Goal: Task Accomplishment & Management: Manage account settings

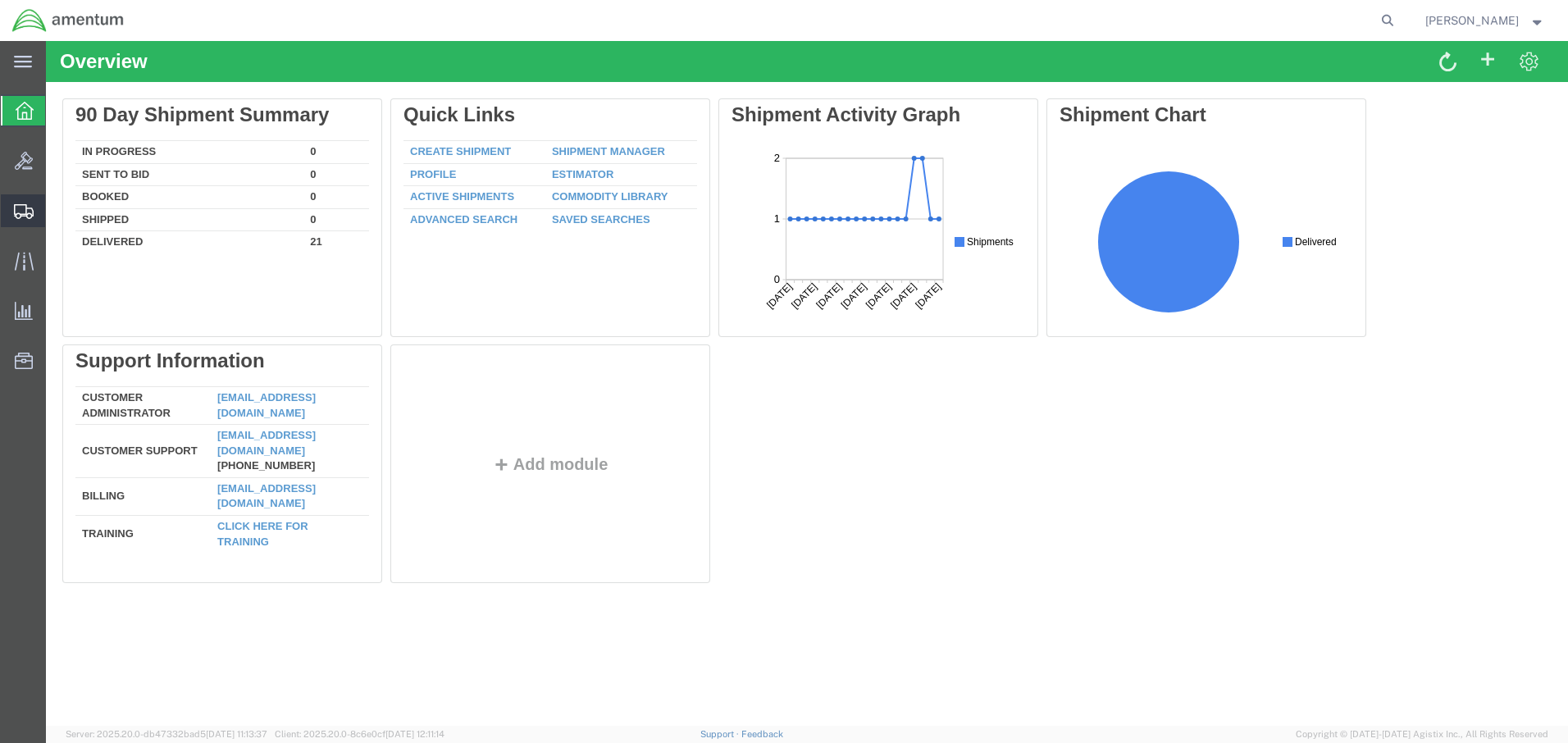
click at [0, 0] on span "Shipment Manager" at bounding box center [0, 0] width 0 height 0
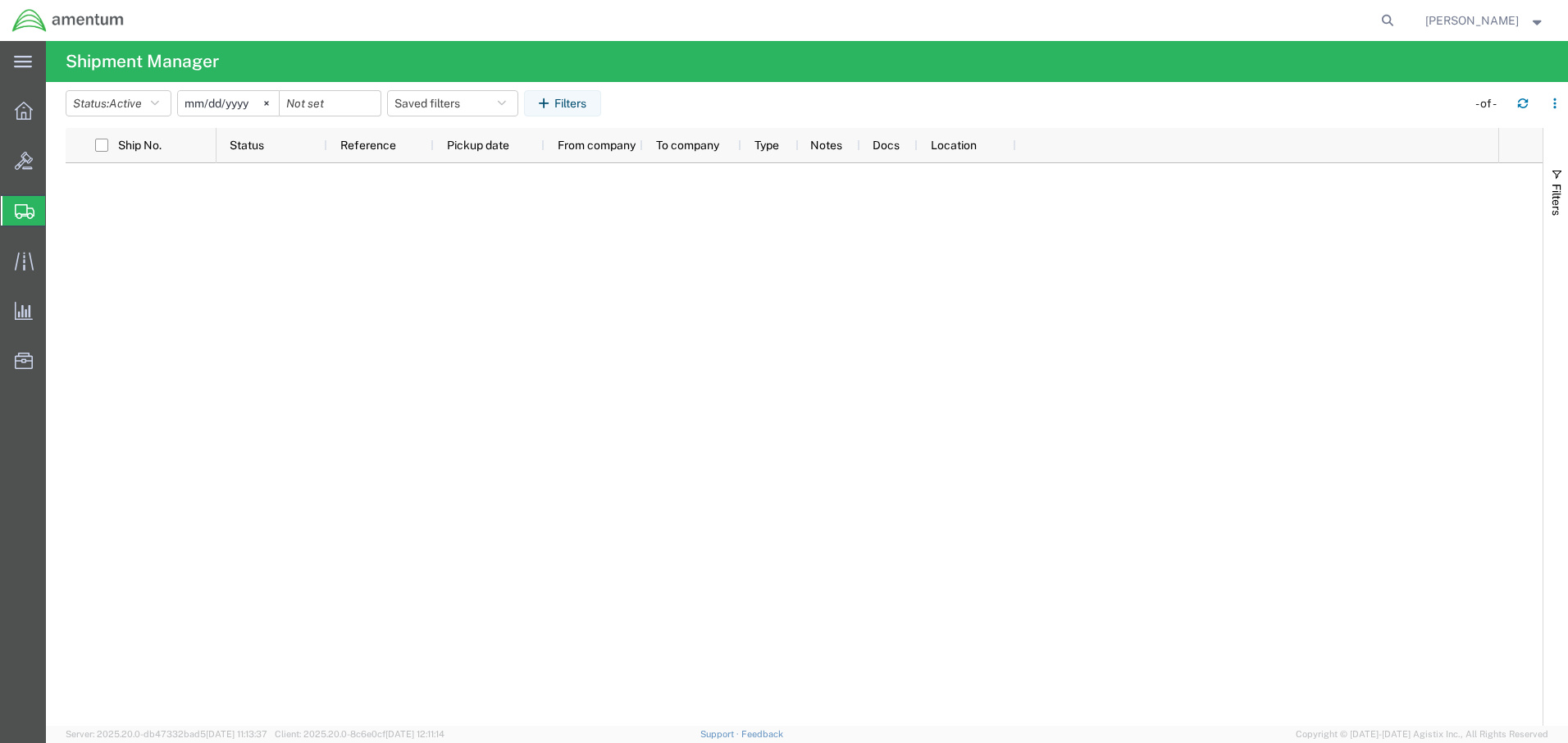
click at [0, 0] on span "Create Shipment" at bounding box center [0, 0] width 0 height 0
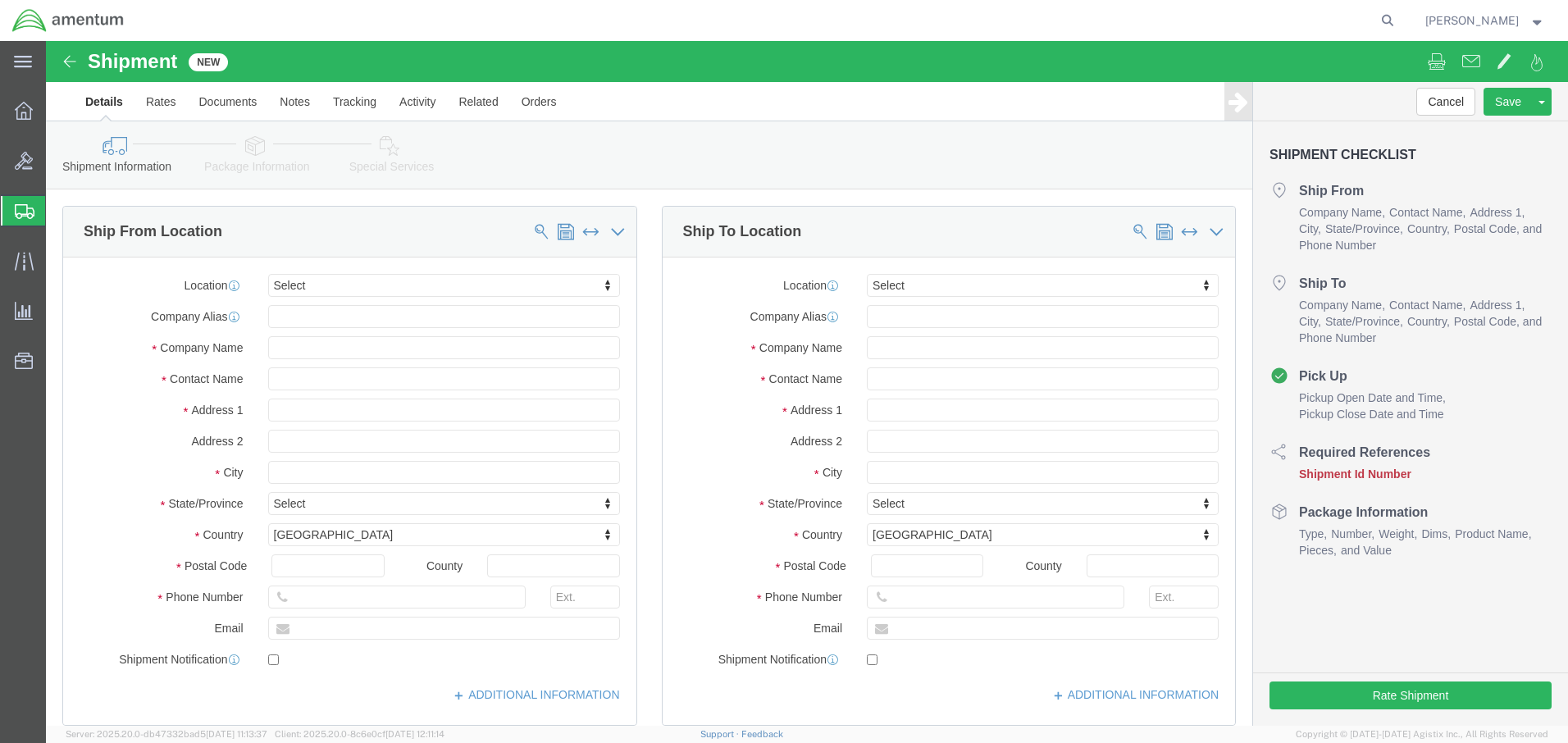
select select
click span
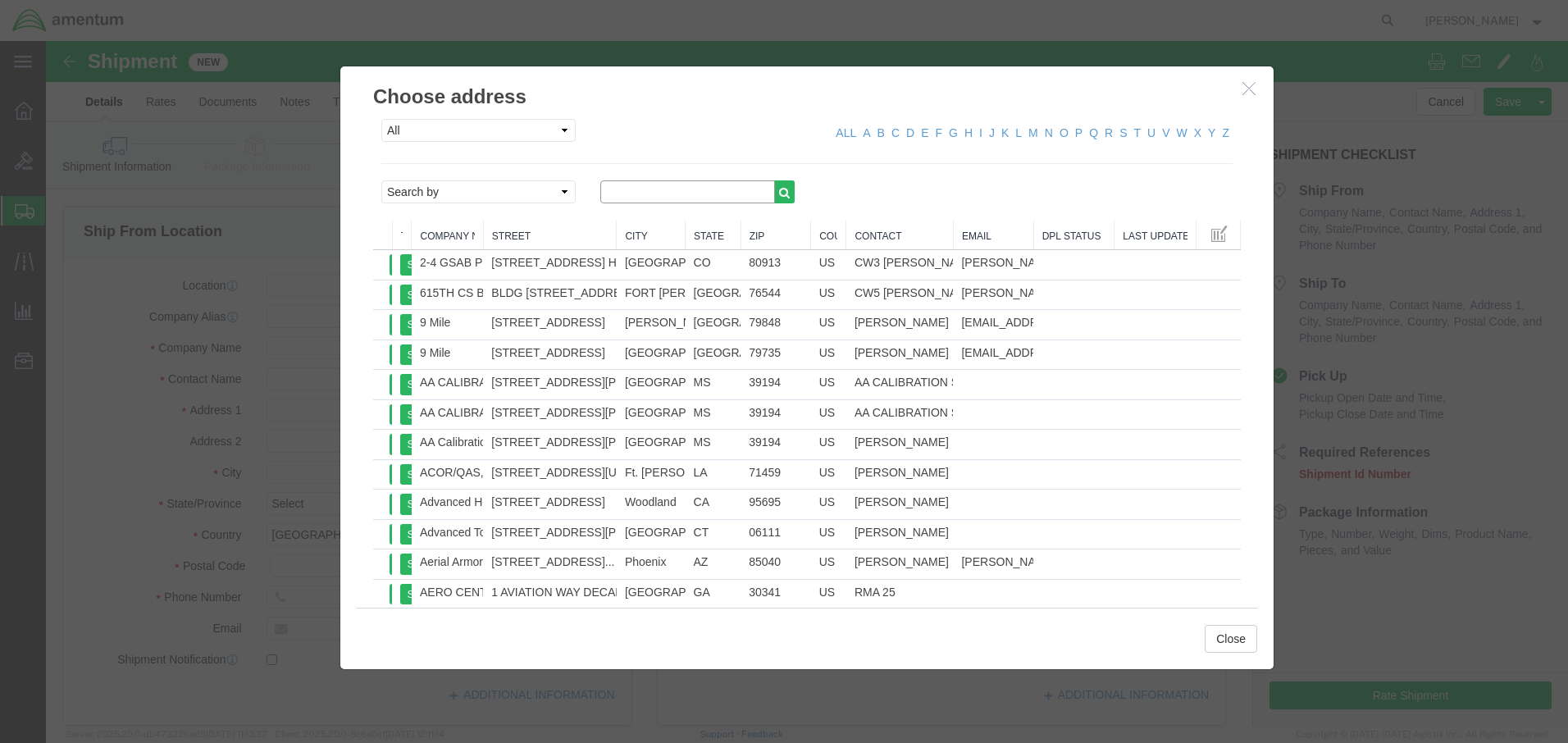
click input "text"
type input "spear"
click icon "button"
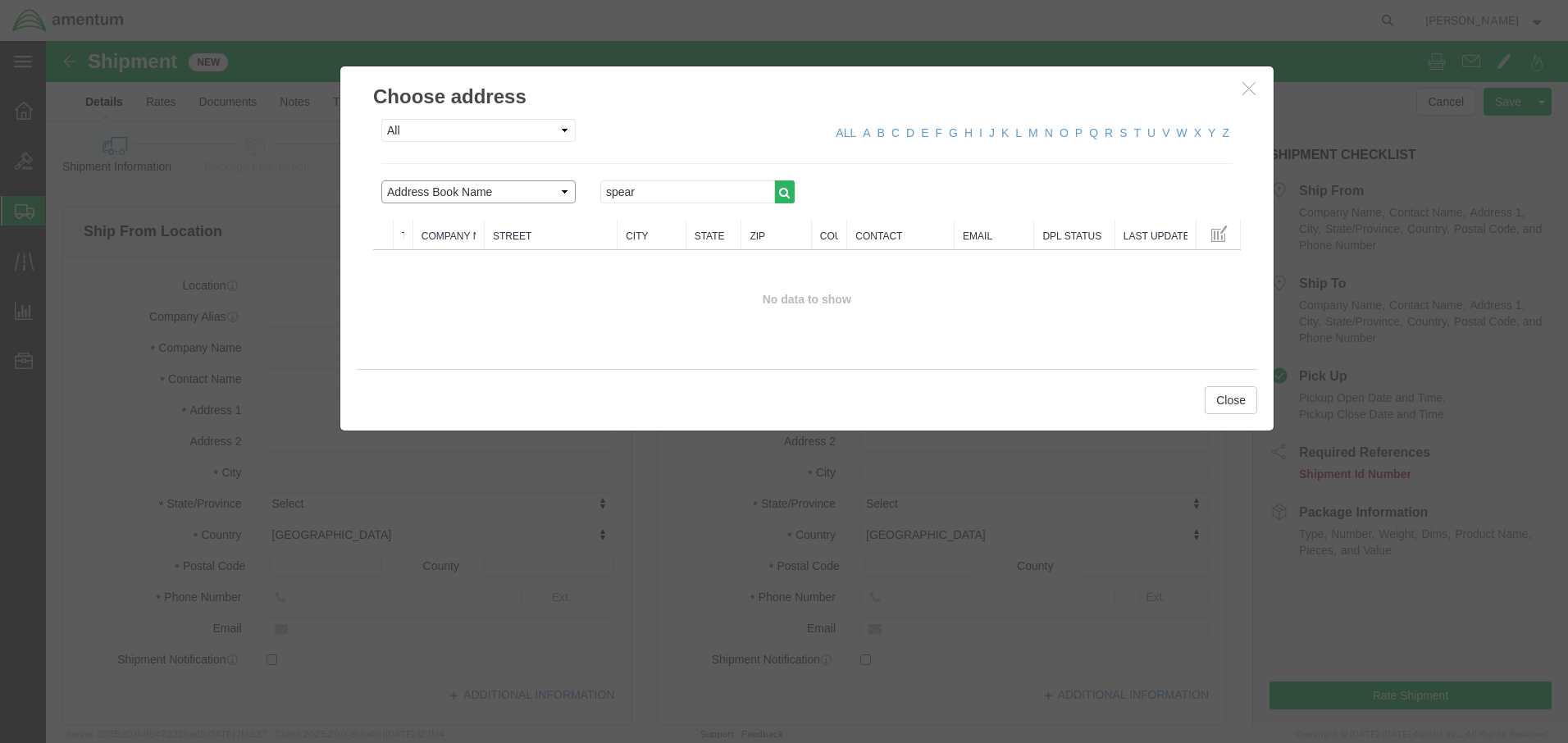
select select "contactName"
click icon "button"
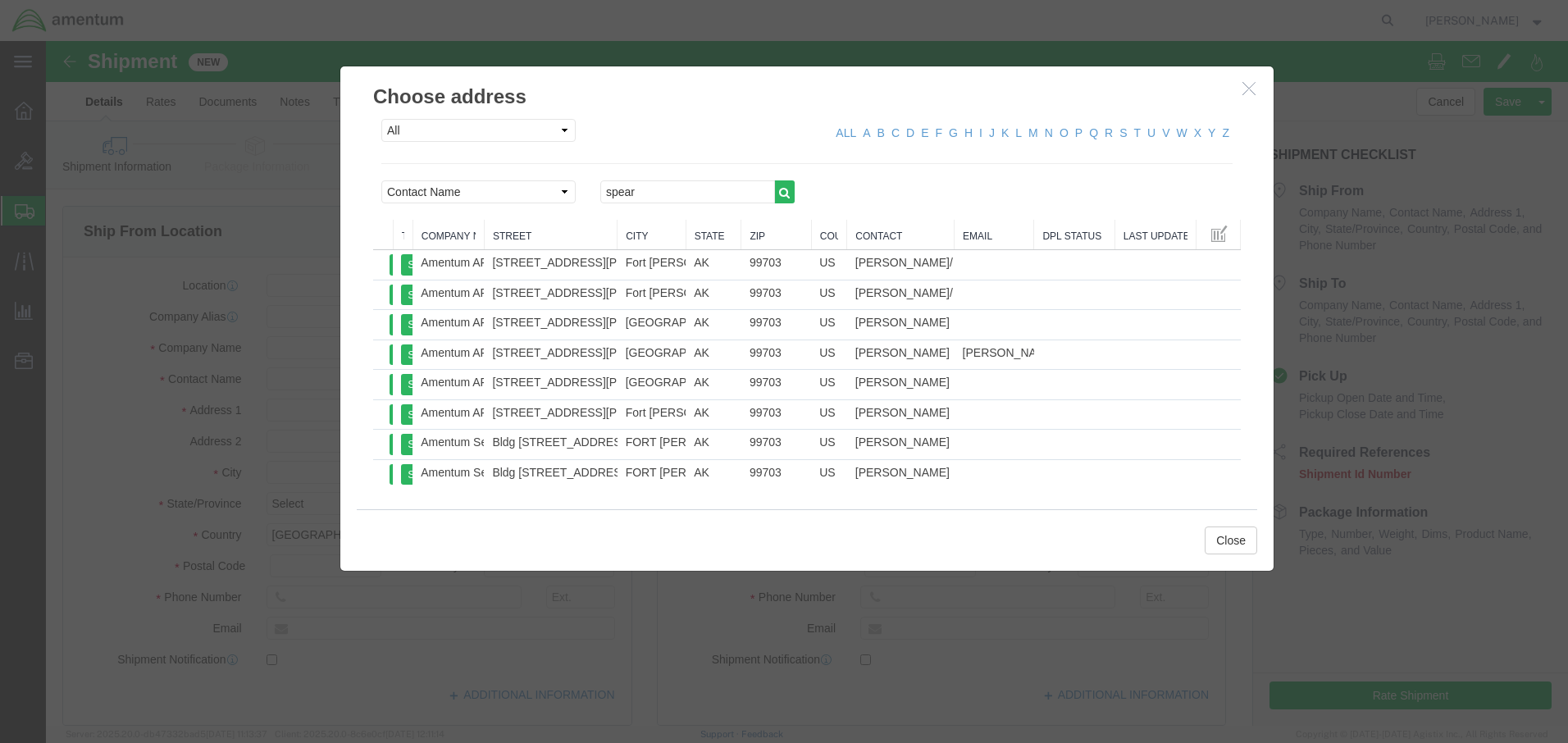
click th "To"
drag, startPoint x: 363, startPoint y: 196, endPoint x: 406, endPoint y: 199, distance: 43.1
click div "From To Company Name Street City State Zip Country Contact Email DPL Status Las…"
drag, startPoint x: 406, startPoint y: 199, endPoint x: 342, endPoint y: 198, distance: 64.0
click div
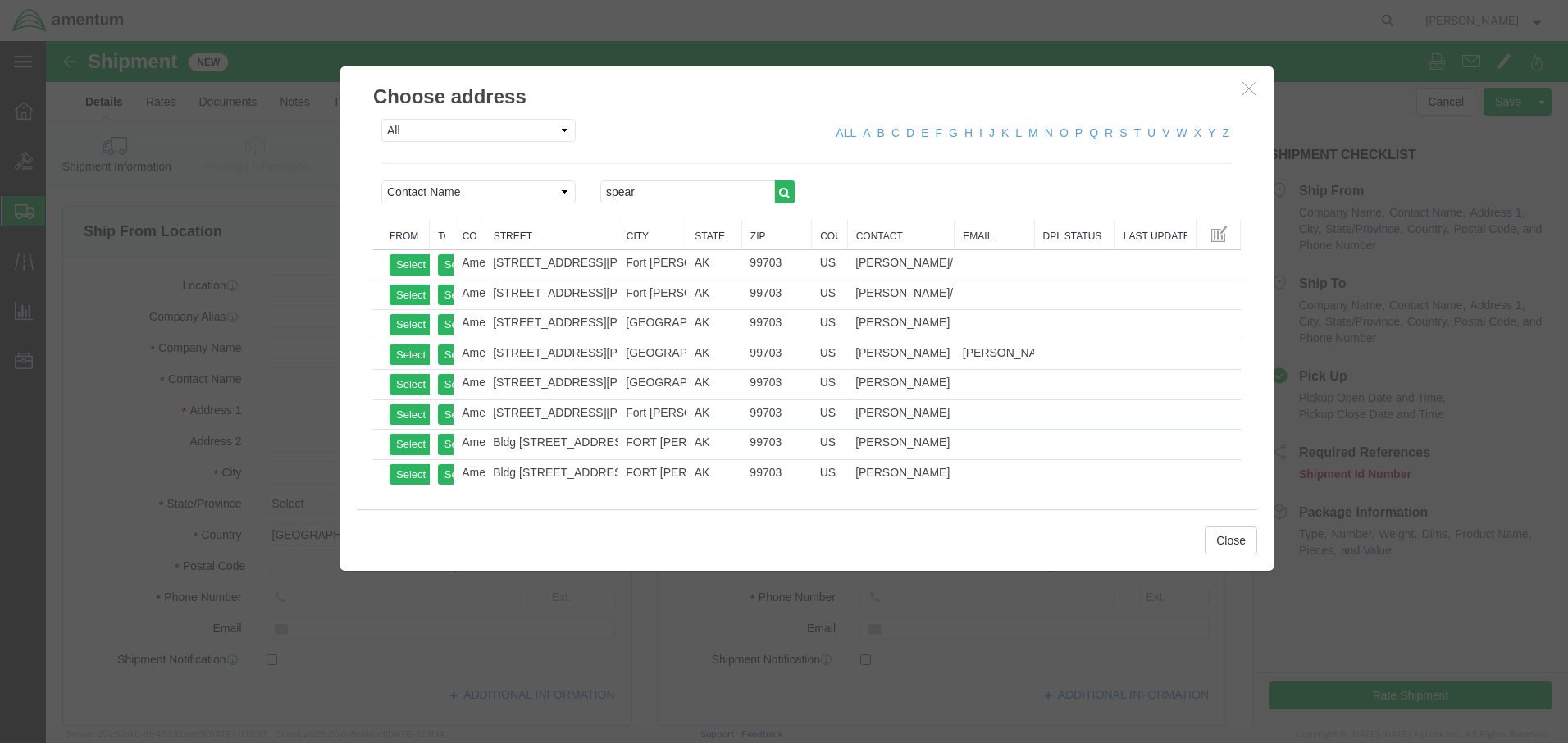
drag, startPoint x: 342, startPoint y: 198, endPoint x: 416, endPoint y: 198, distance: 74.0
click div "From To Company Name Street City State Zip Country Contact Email DPL Status Las…"
drag, startPoint x: 411, startPoint y: 188, endPoint x: 433, endPoint y: 189, distance: 22.0
click div "From To Company Name Street City State Zip Country Contact Email DPL Status Las…"
click button "Select"
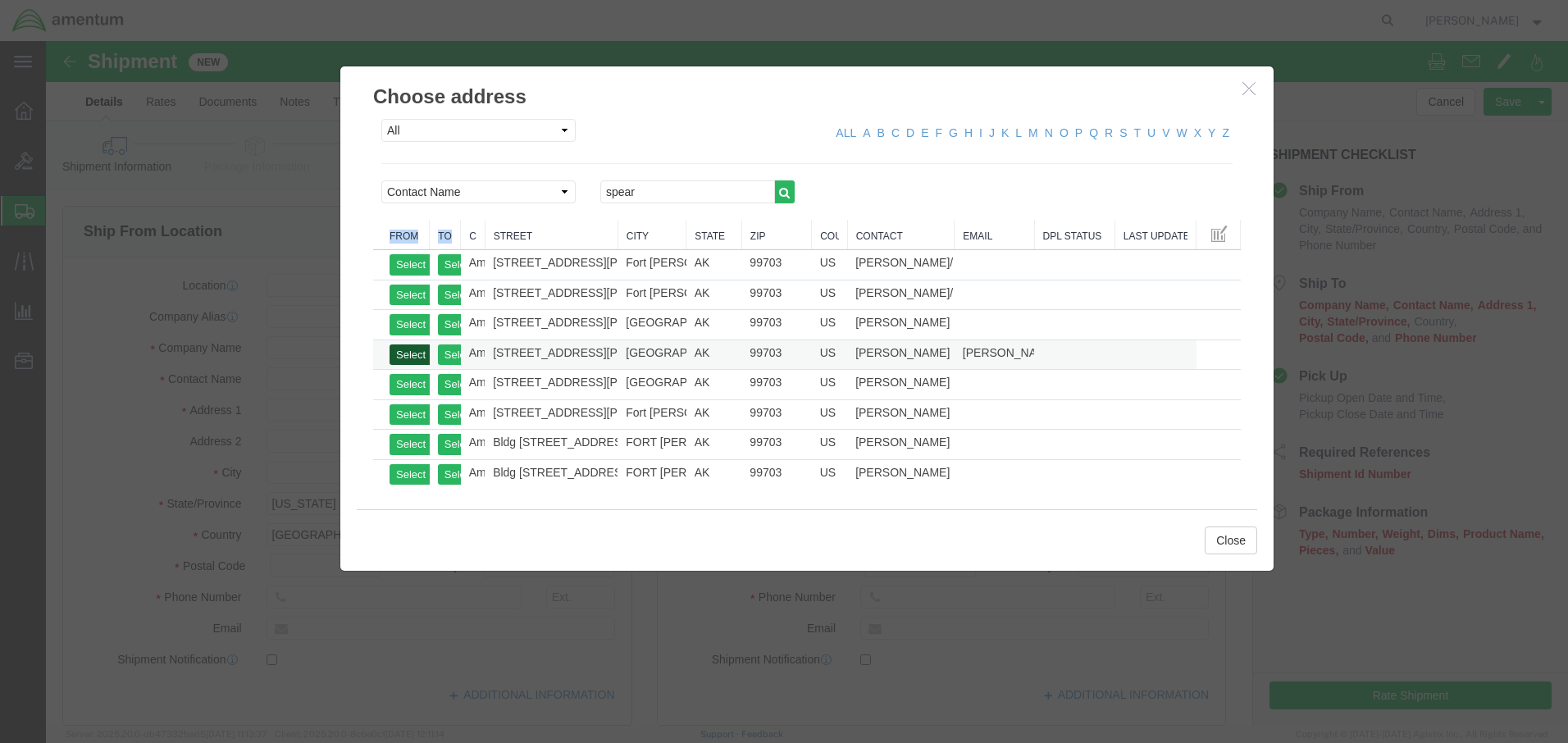
click button "Select"
select select "AK"
click button "Close"
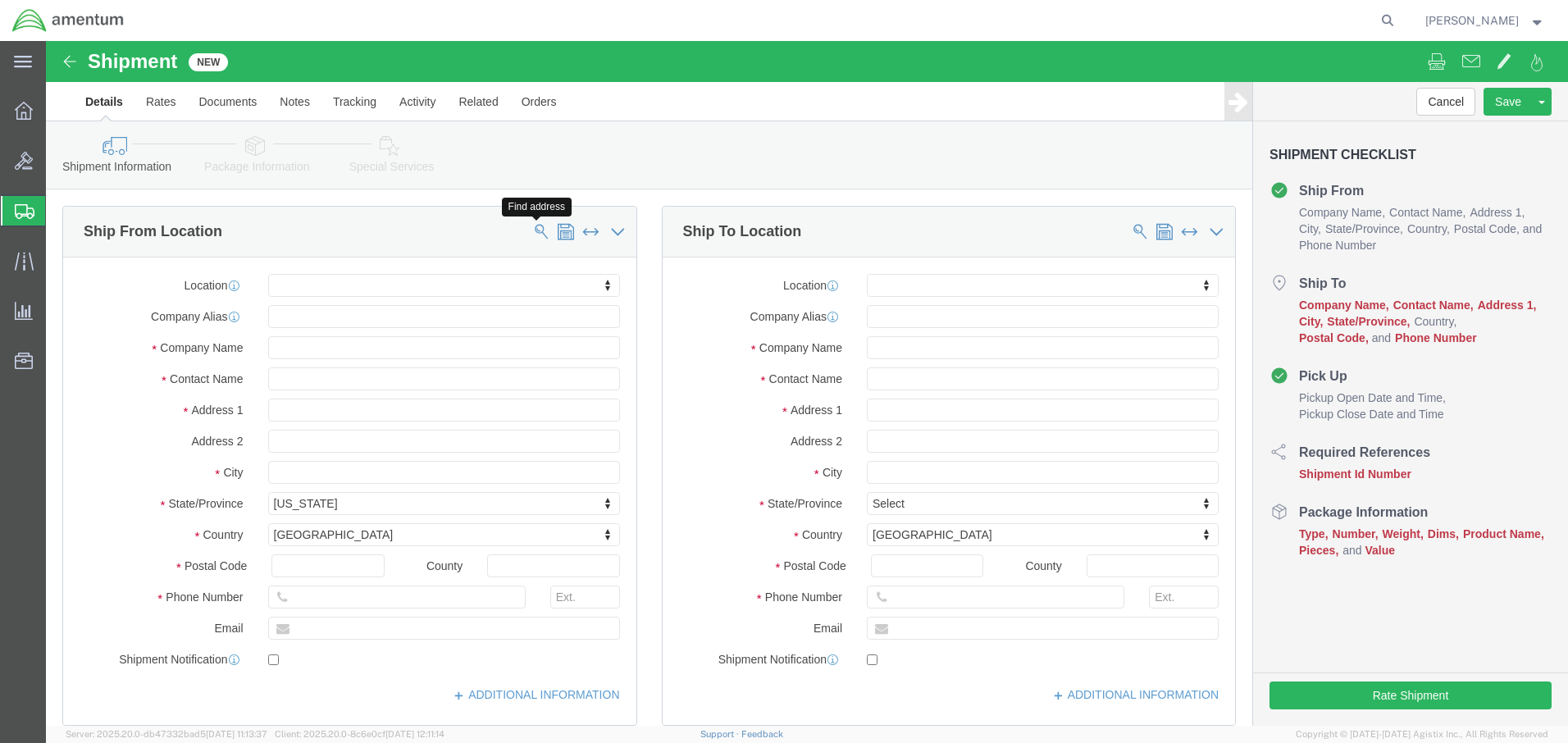
click span
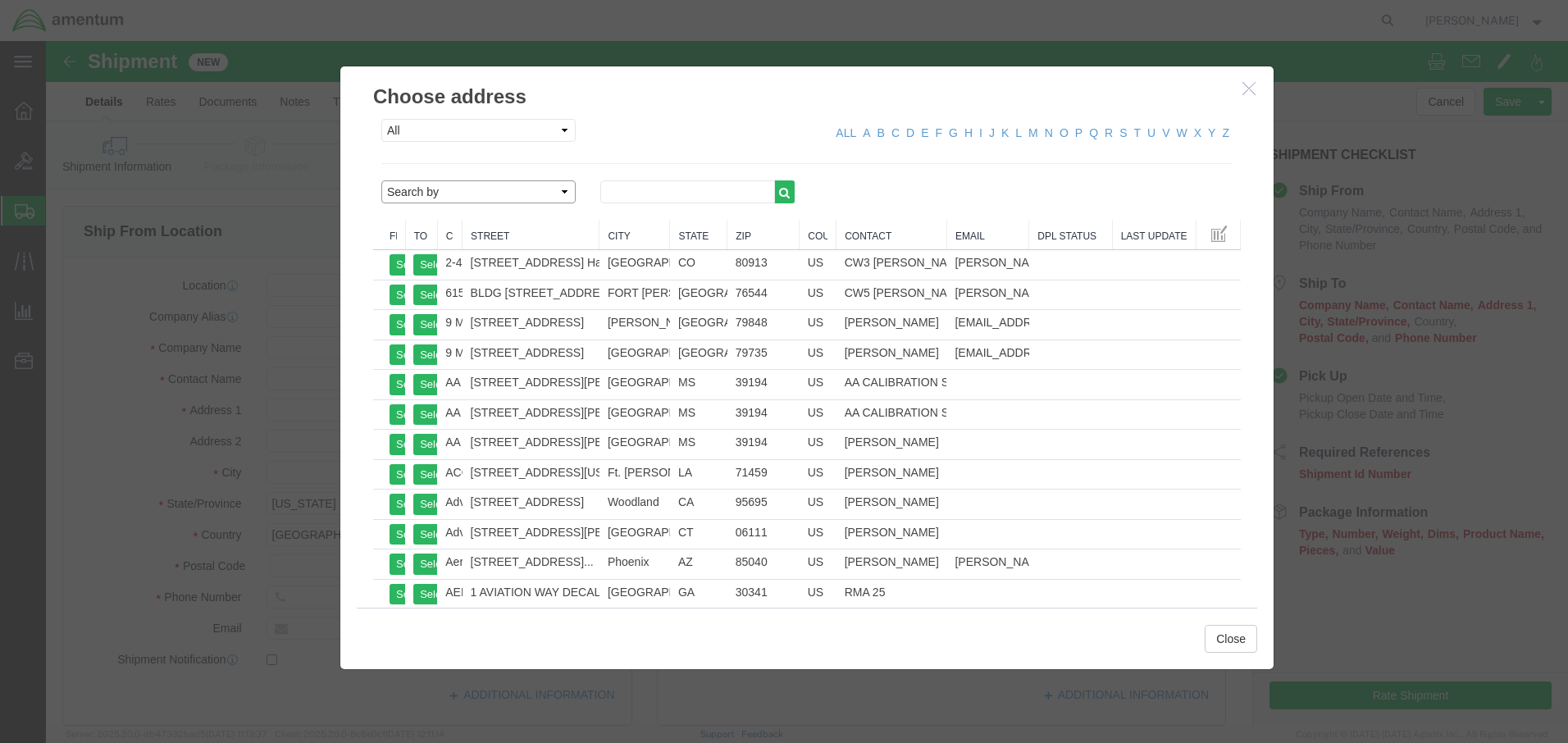
select select "contactName"
click input "text"
type input "spear"
click icon "button"
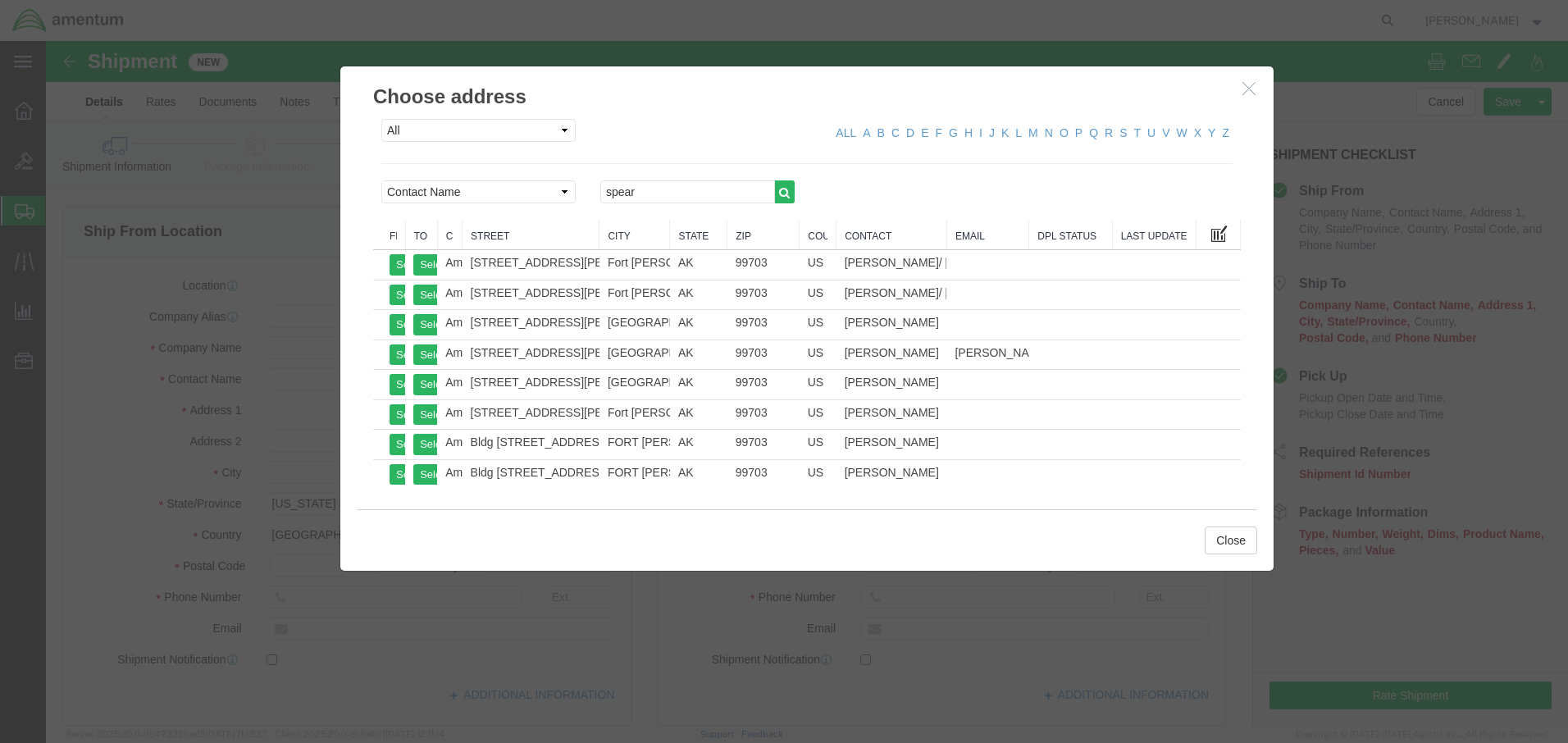
click span
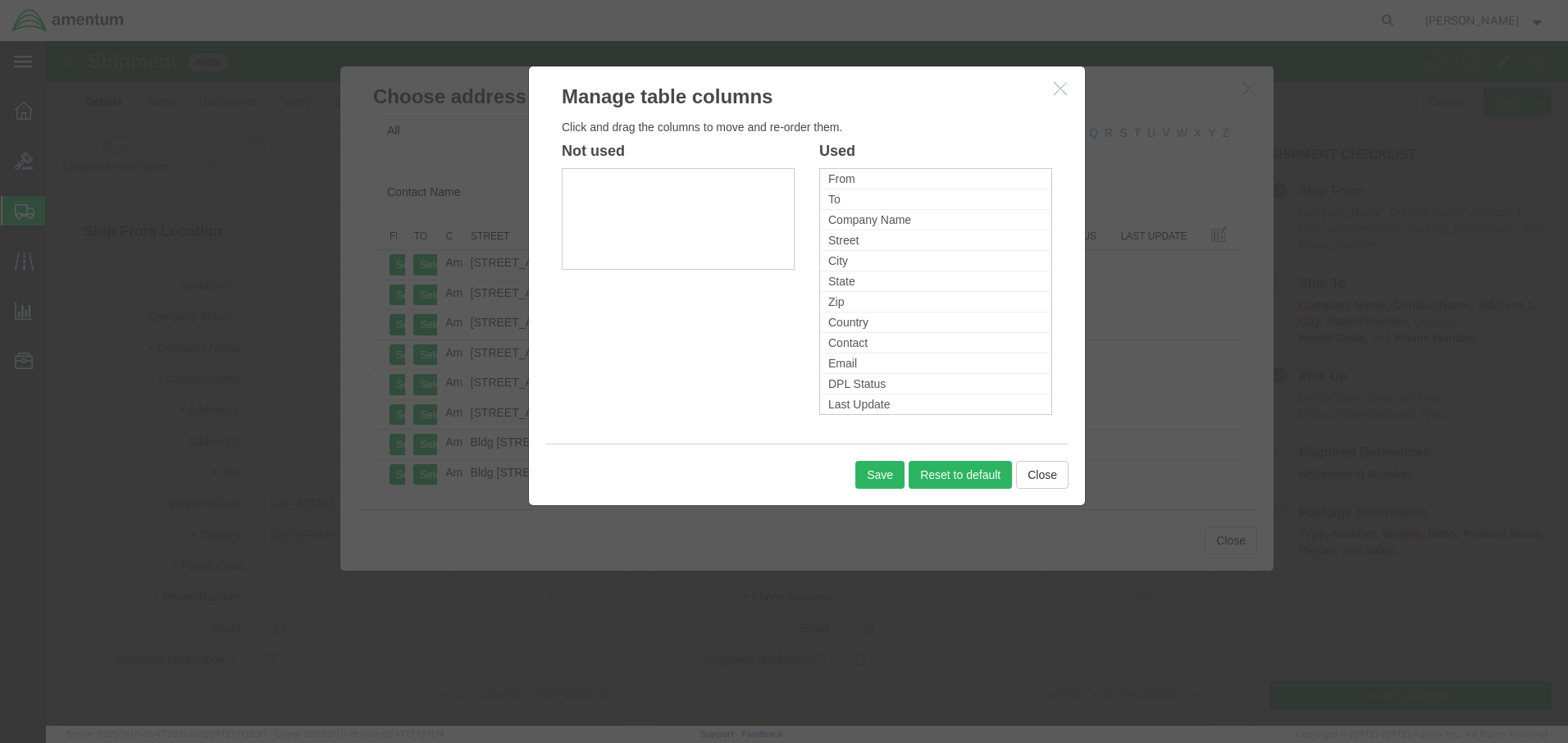
click icon "button"
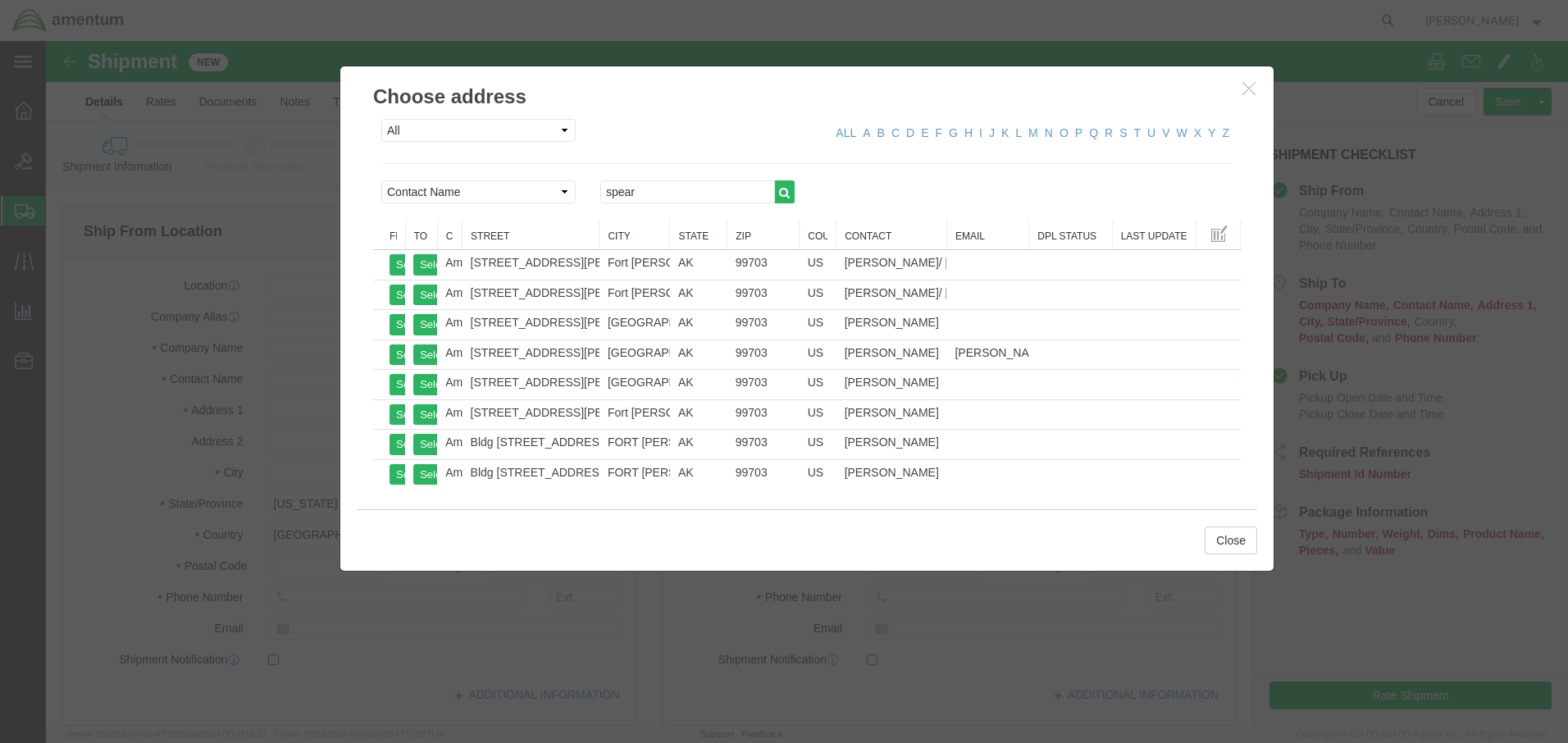
drag, startPoint x: 485, startPoint y: 223, endPoint x: 988, endPoint y: 480, distance: 564.9
click div "Close"
click icon "button"
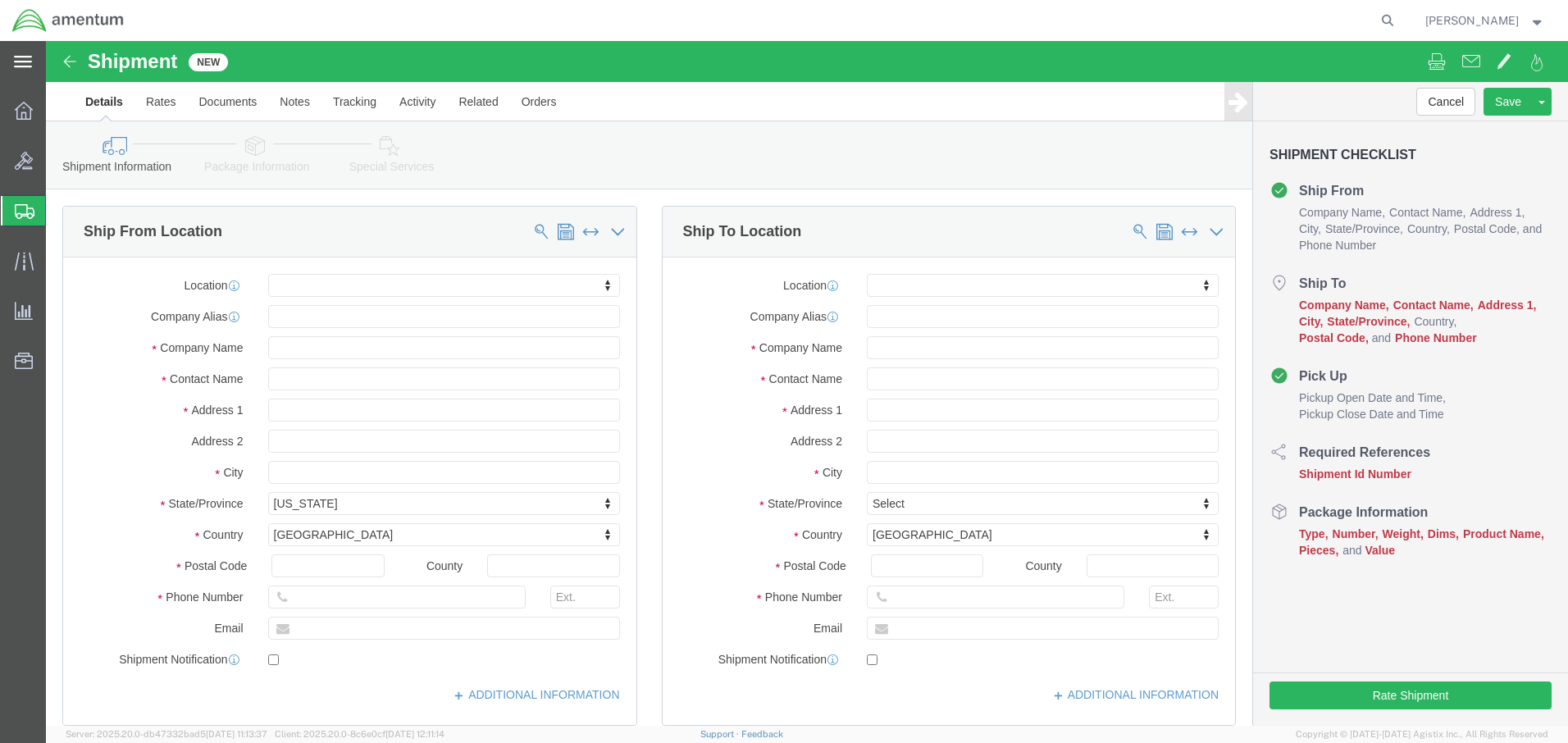
click at [29, 64] on icon at bounding box center [23, 62] width 18 height 12
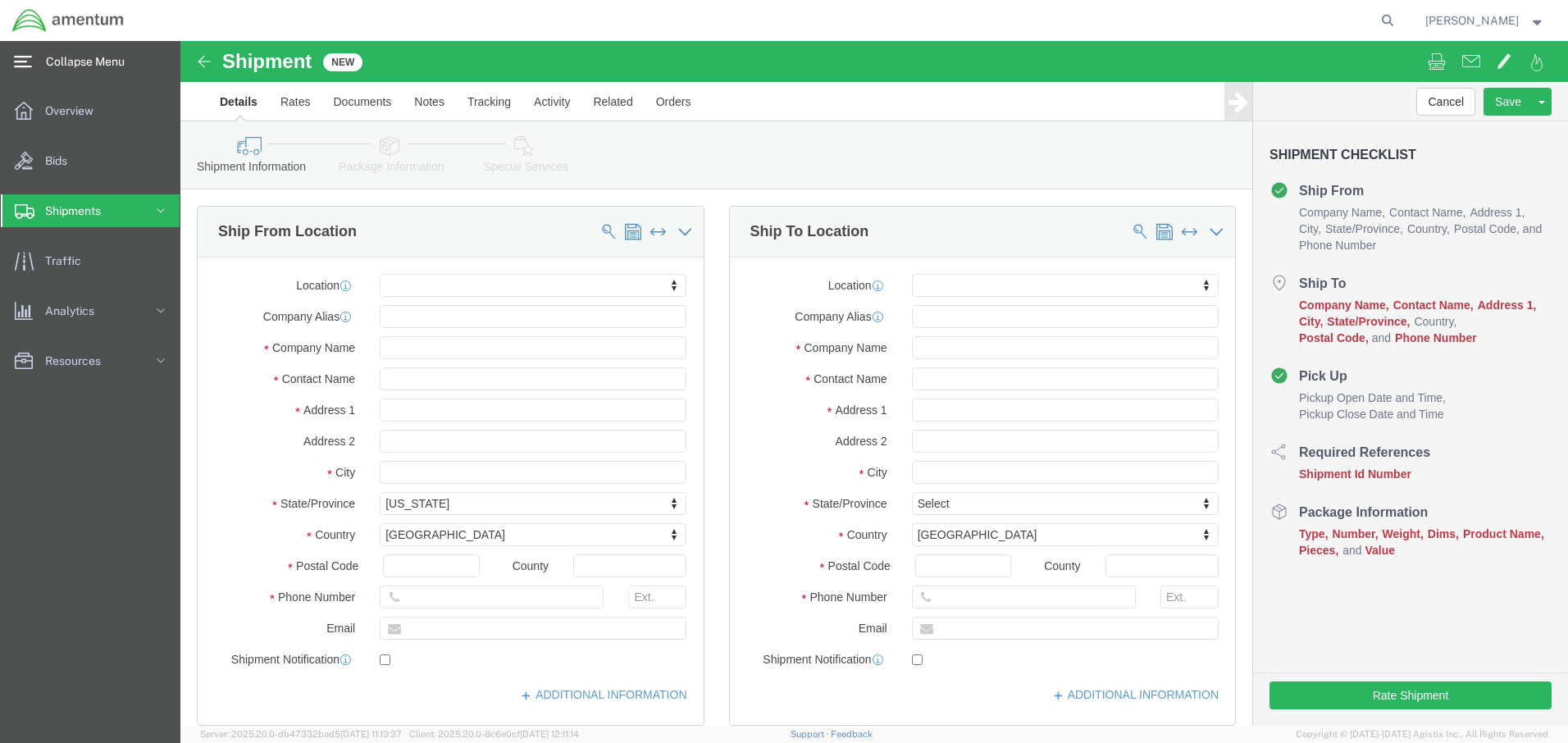
click at [21, 58] on icon at bounding box center [23, 62] width 18 height 12
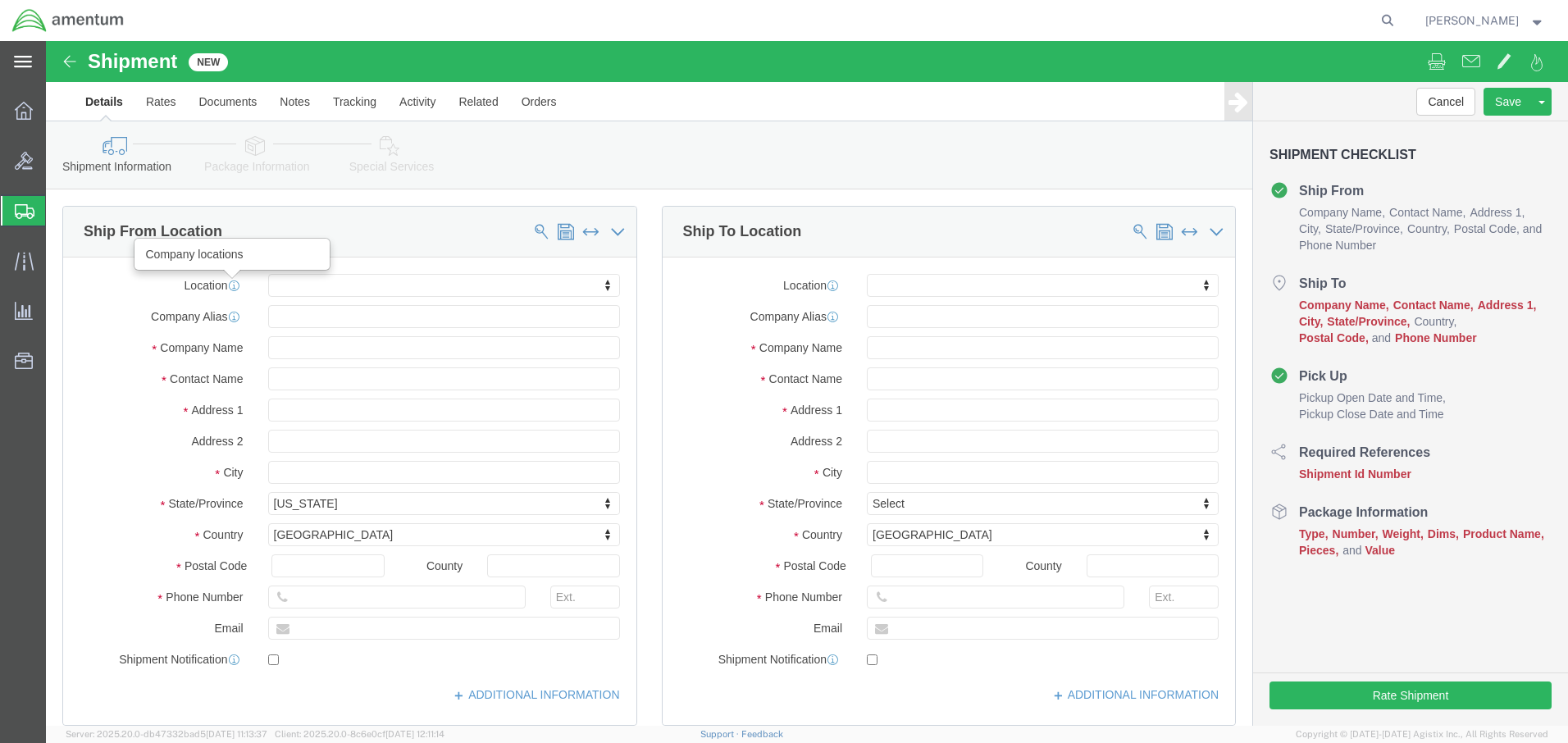
click icon
click at [28, 112] on icon at bounding box center [24, 110] width 18 height 18
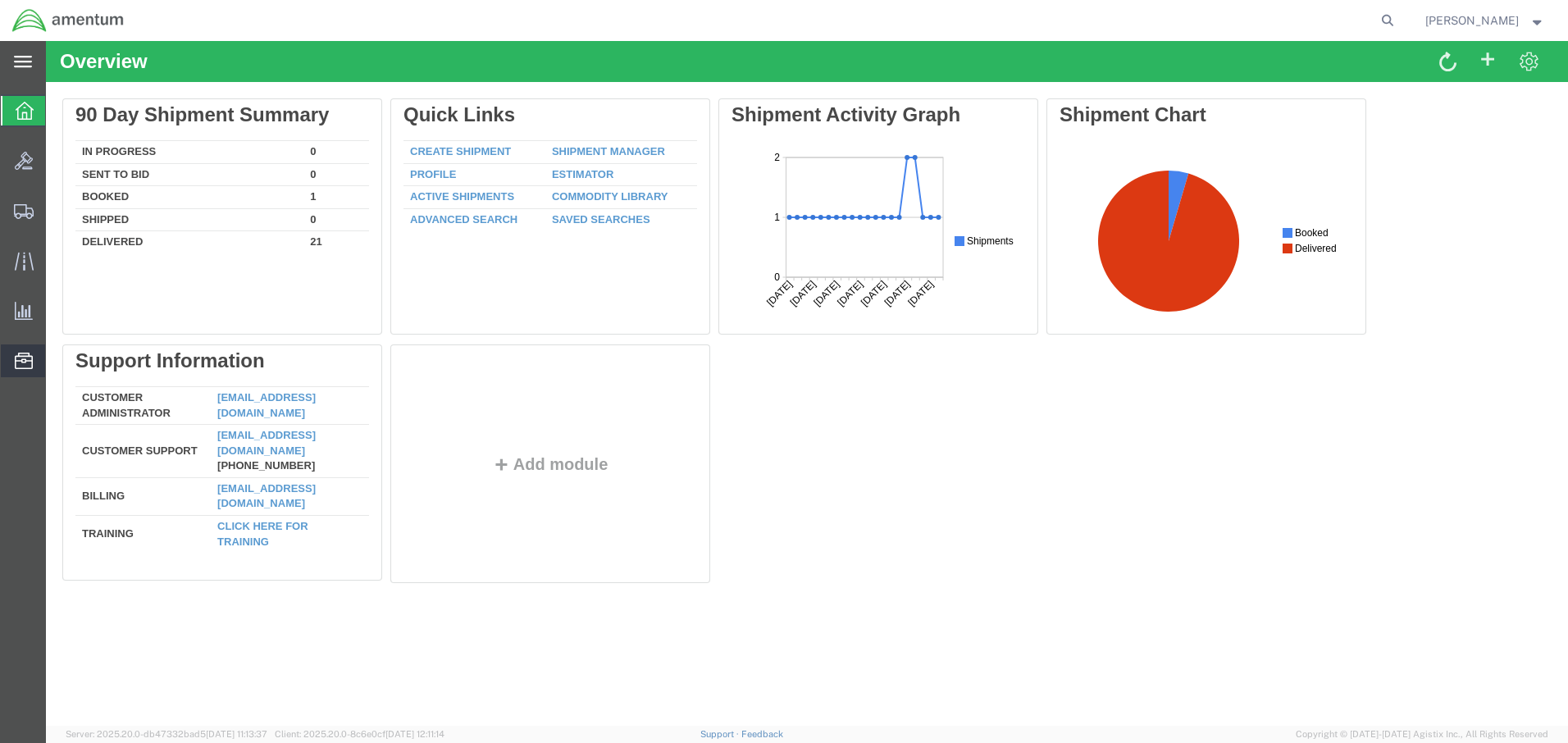
click at [0, 0] on span "Address Book" at bounding box center [0, 0] width 0 height 0
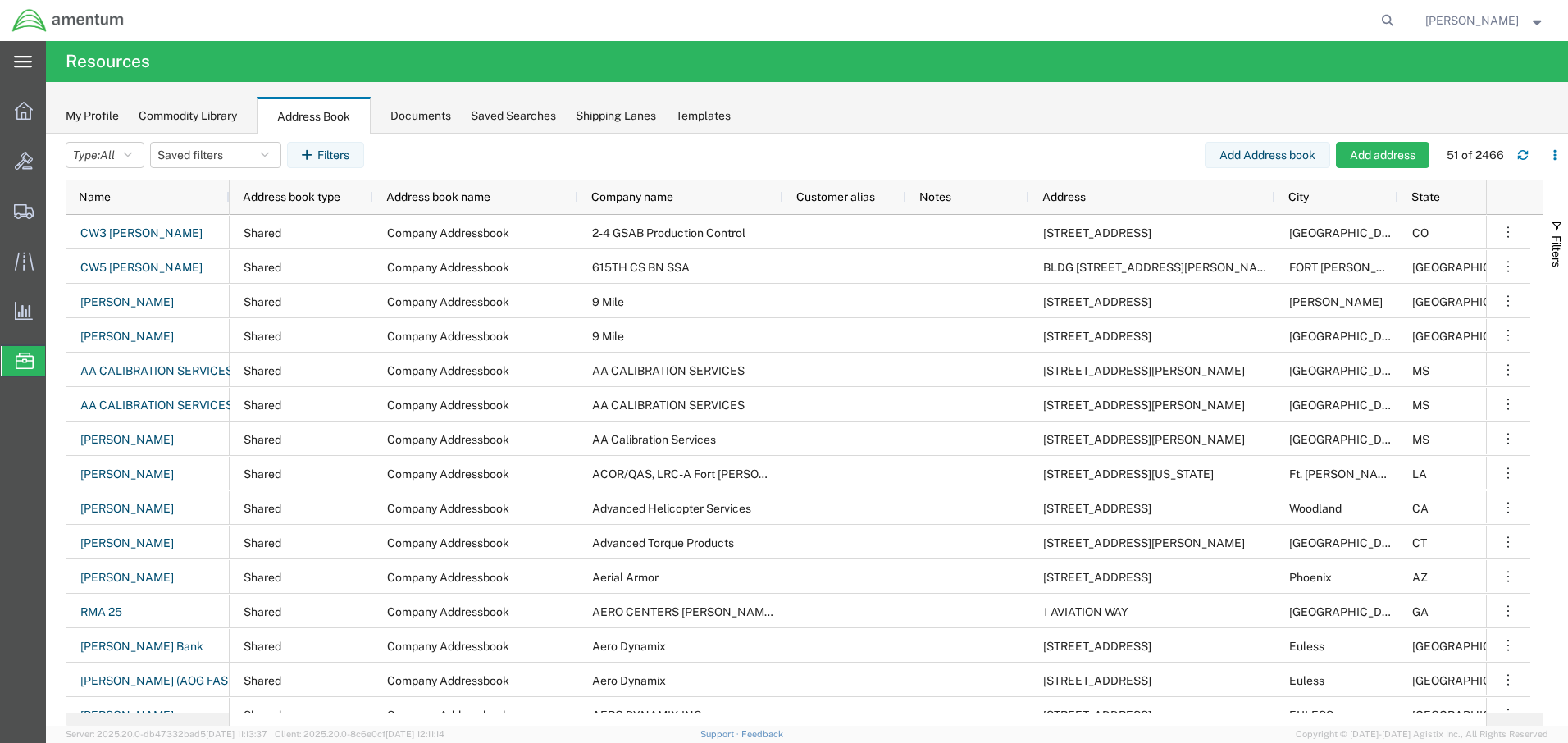
click at [105, 117] on div "My Profile" at bounding box center [92, 116] width 53 height 17
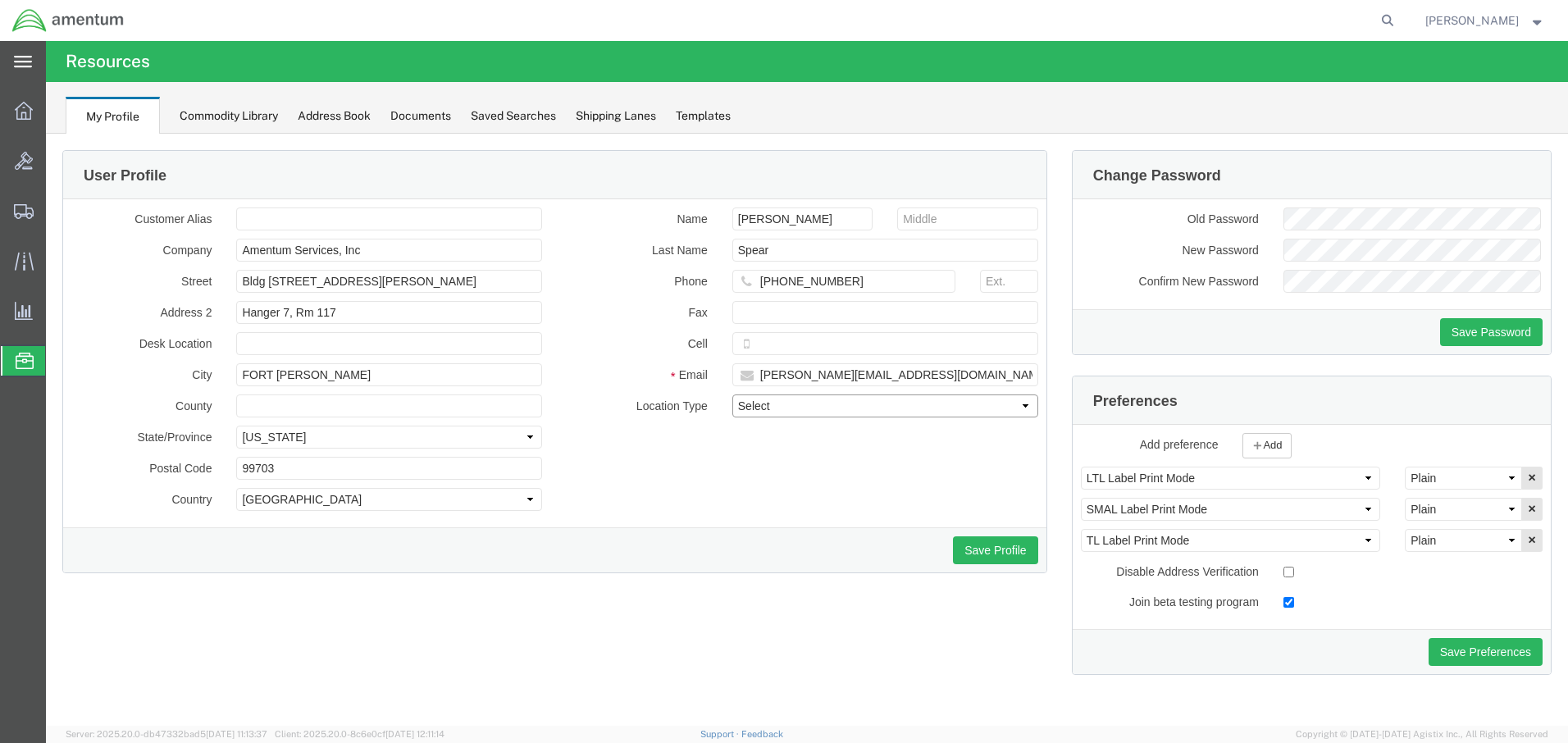
select select "MLTY"
click at [791, 342] on input "text" at bounding box center [886, 344] width 306 height 23
type input "[PHONE_NUMBER]"
